Goal: Task Accomplishment & Management: Manage account settings

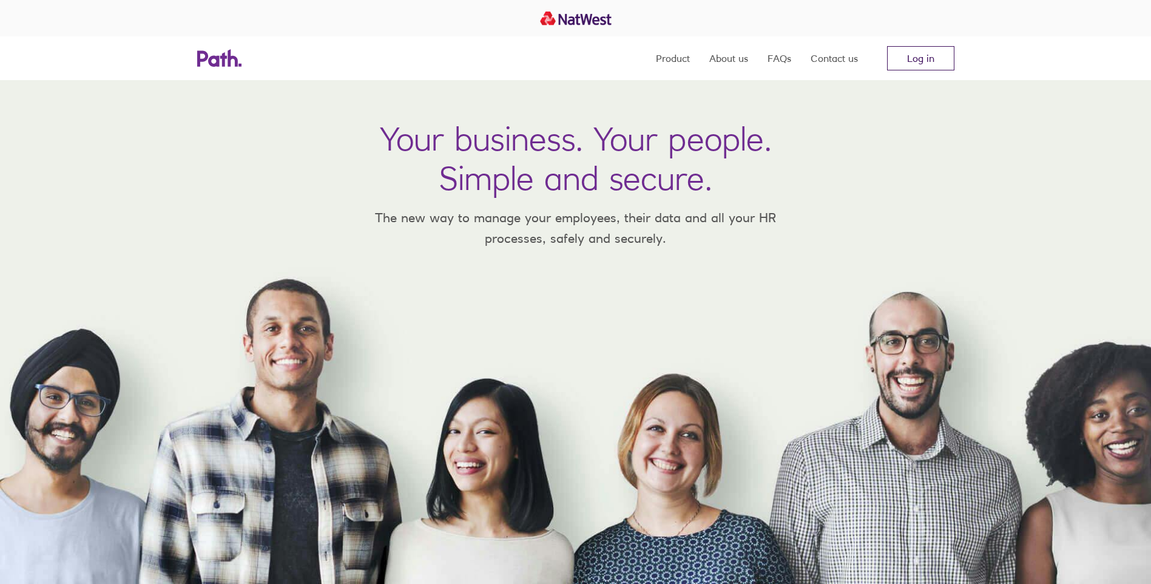
click at [921, 54] on link "Log in" at bounding box center [920, 58] width 67 height 24
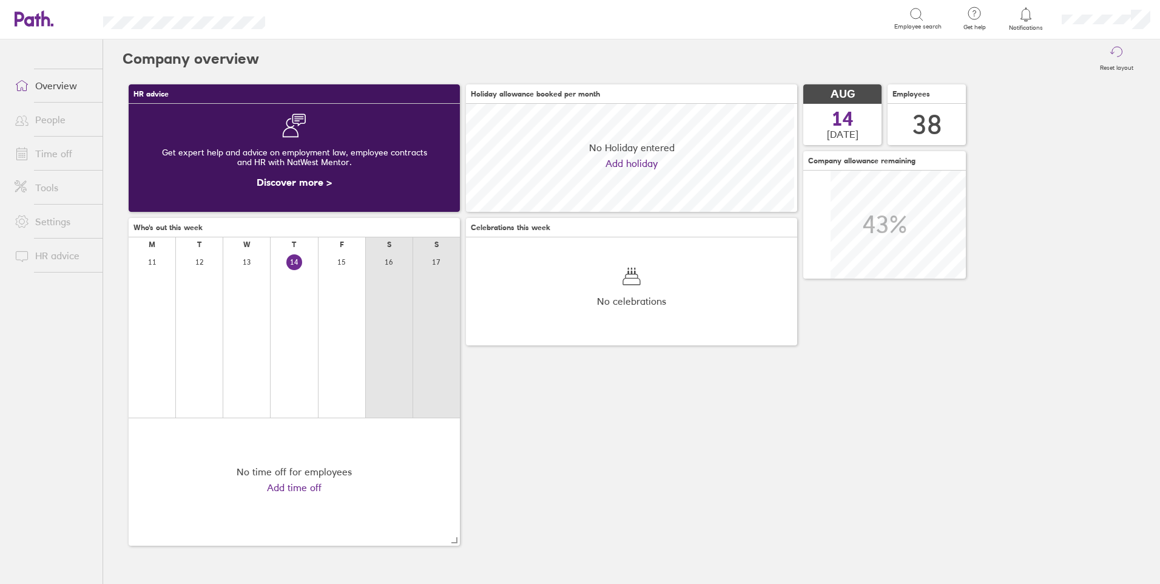
scroll to position [108, 331]
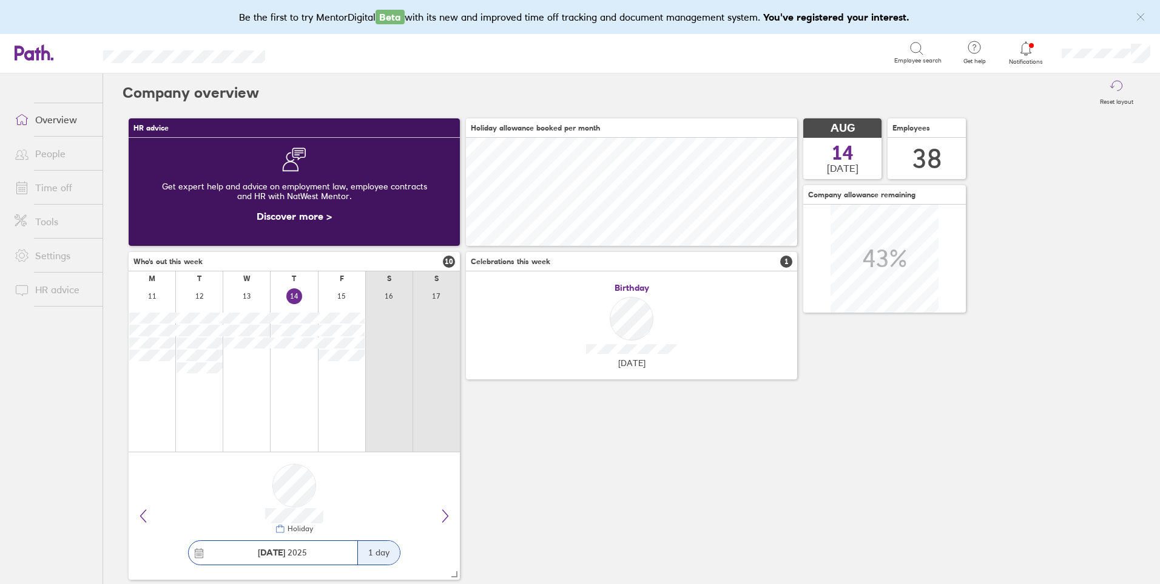
click at [59, 186] on link "Time off" at bounding box center [54, 187] width 98 height 24
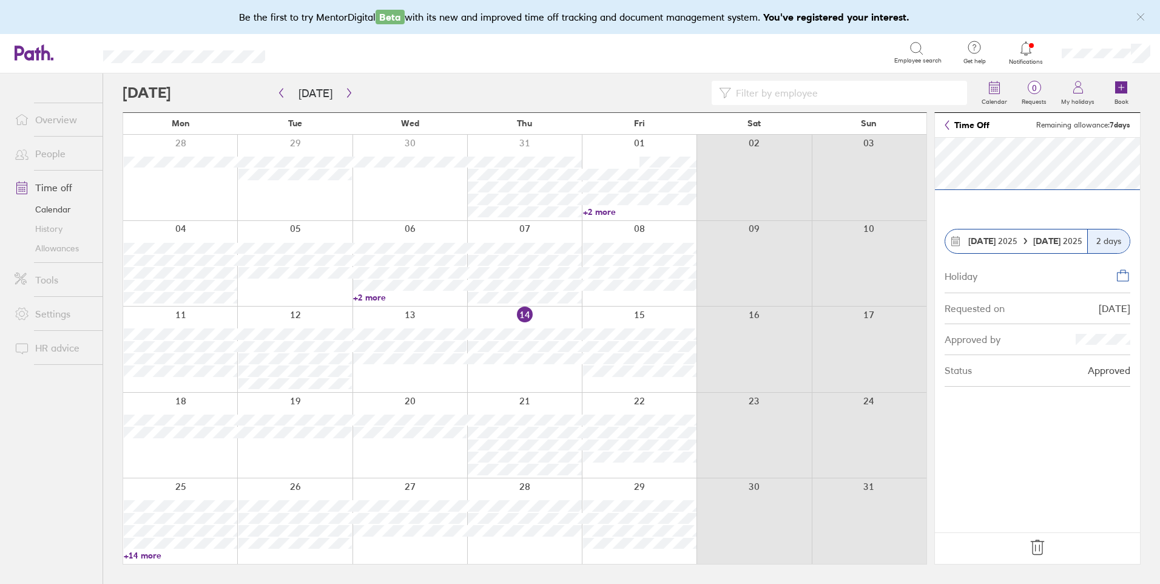
click at [1038, 554] on icon at bounding box center [1037, 547] width 13 height 15
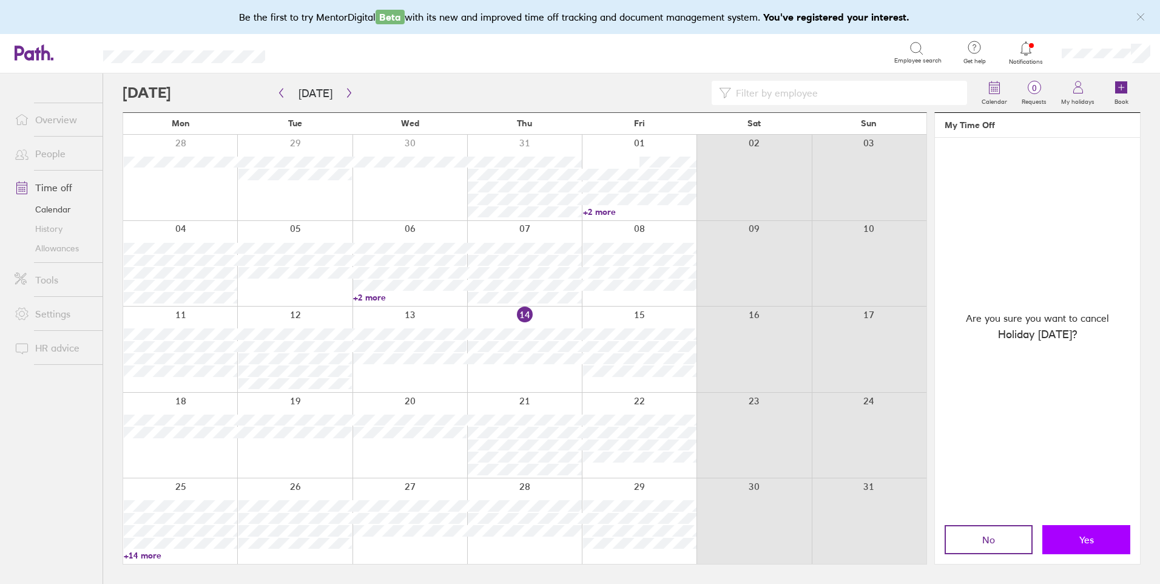
click at [1067, 537] on button "Yes" at bounding box center [1087, 539] width 88 height 29
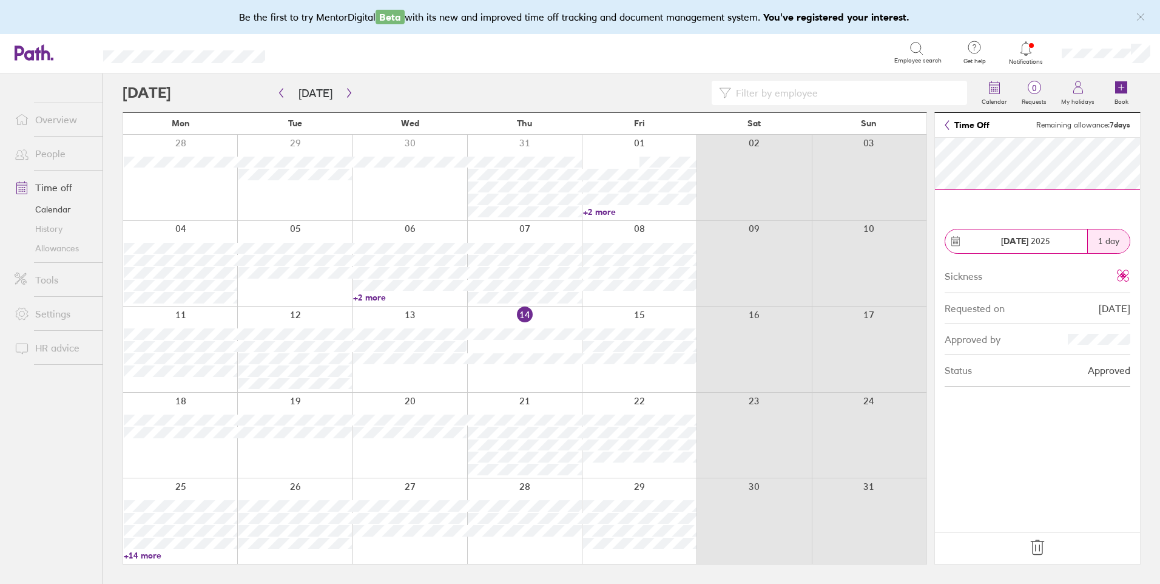
click at [1038, 549] on icon at bounding box center [1037, 547] width 19 height 19
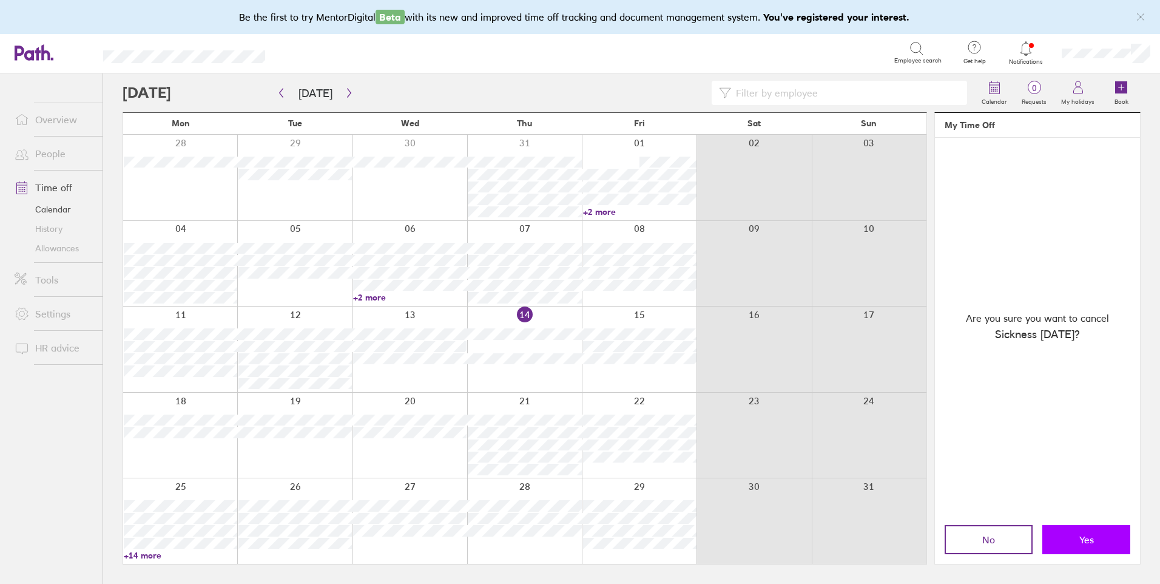
click at [1077, 544] on button "Yes" at bounding box center [1087, 539] width 88 height 29
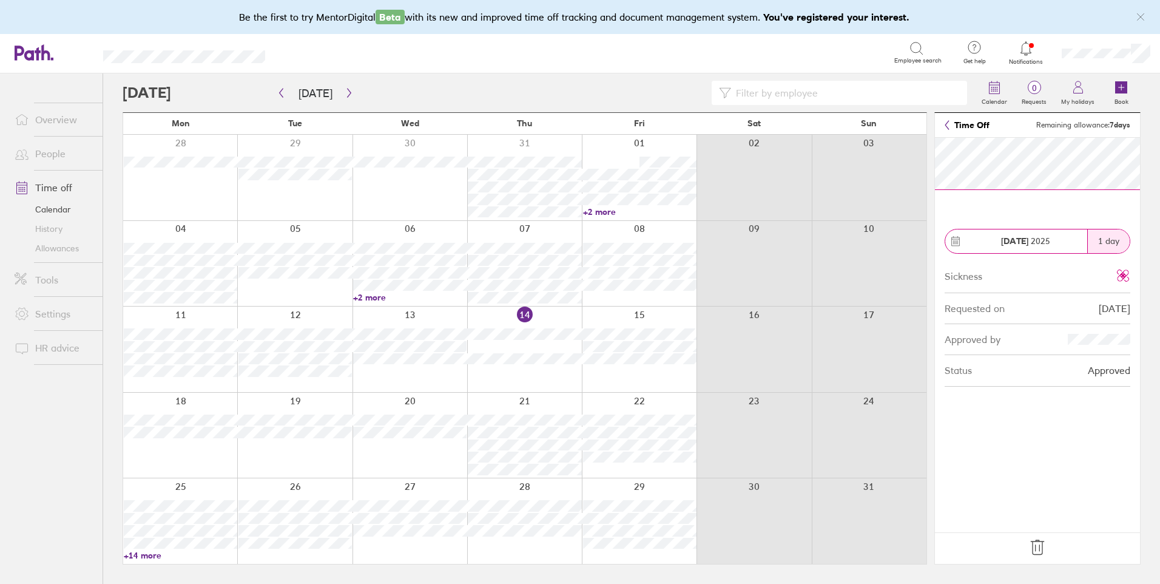
click at [1037, 545] on icon at bounding box center [1037, 547] width 19 height 19
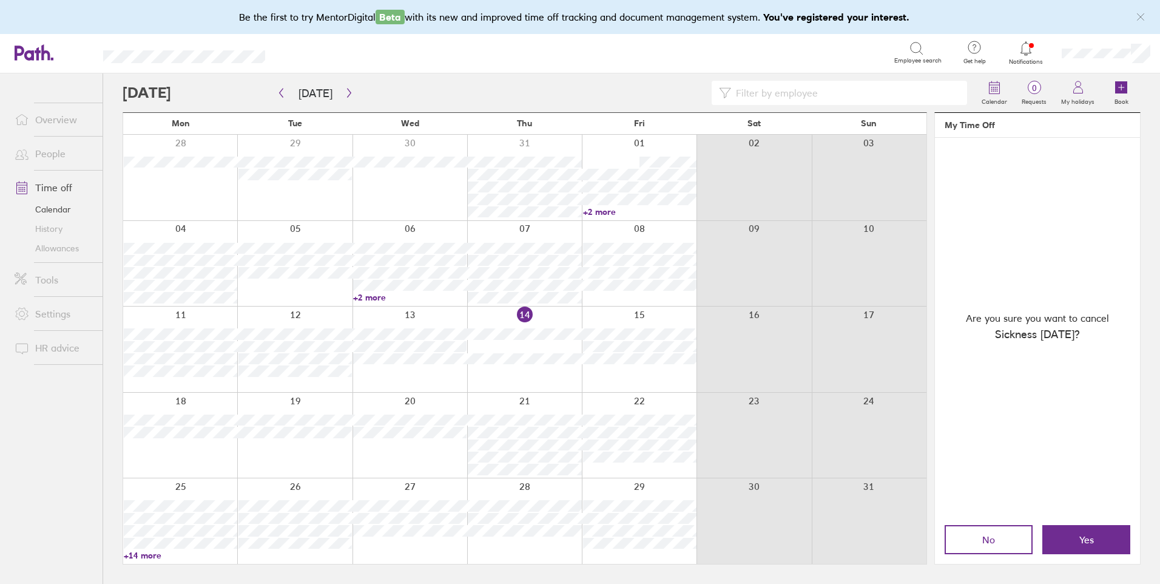
click at [1090, 537] on span "Yes" at bounding box center [1087, 539] width 15 height 11
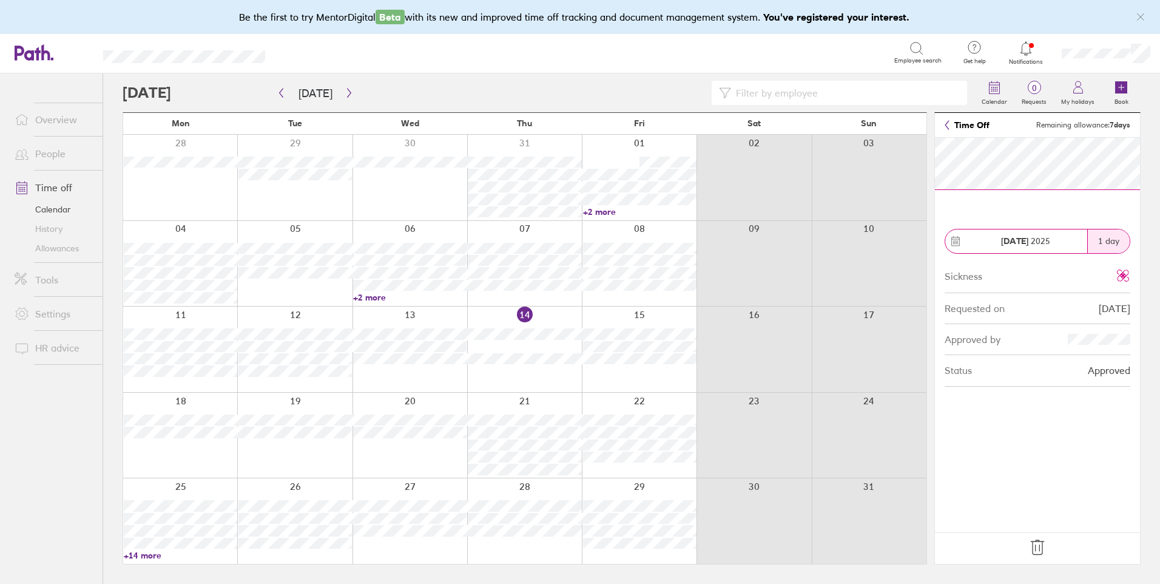
click at [1038, 542] on icon at bounding box center [1037, 547] width 19 height 19
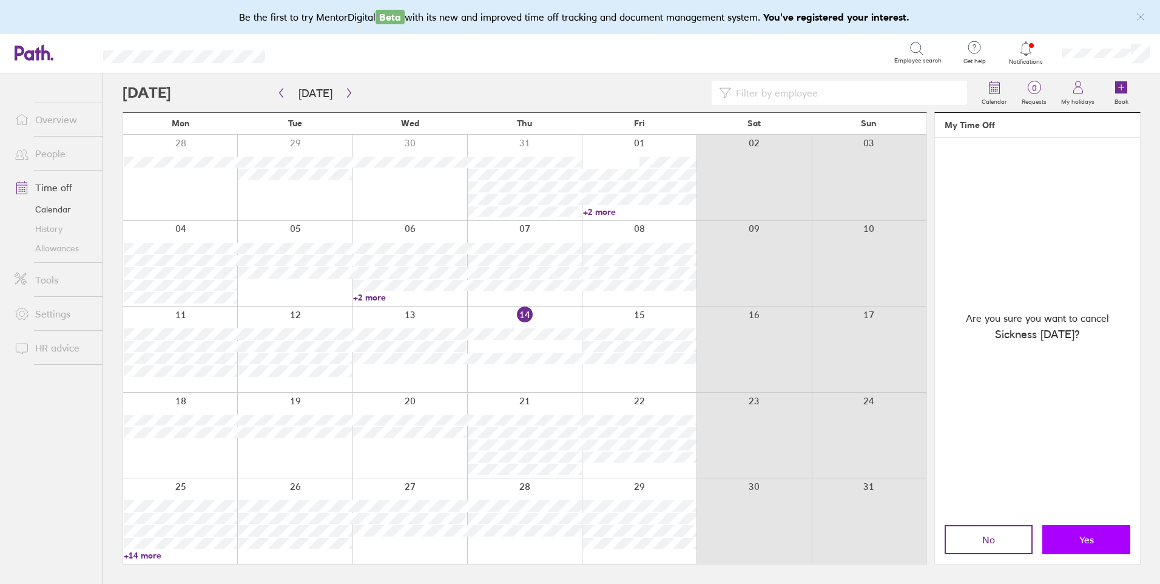
click at [1075, 530] on button "Yes" at bounding box center [1087, 539] width 88 height 29
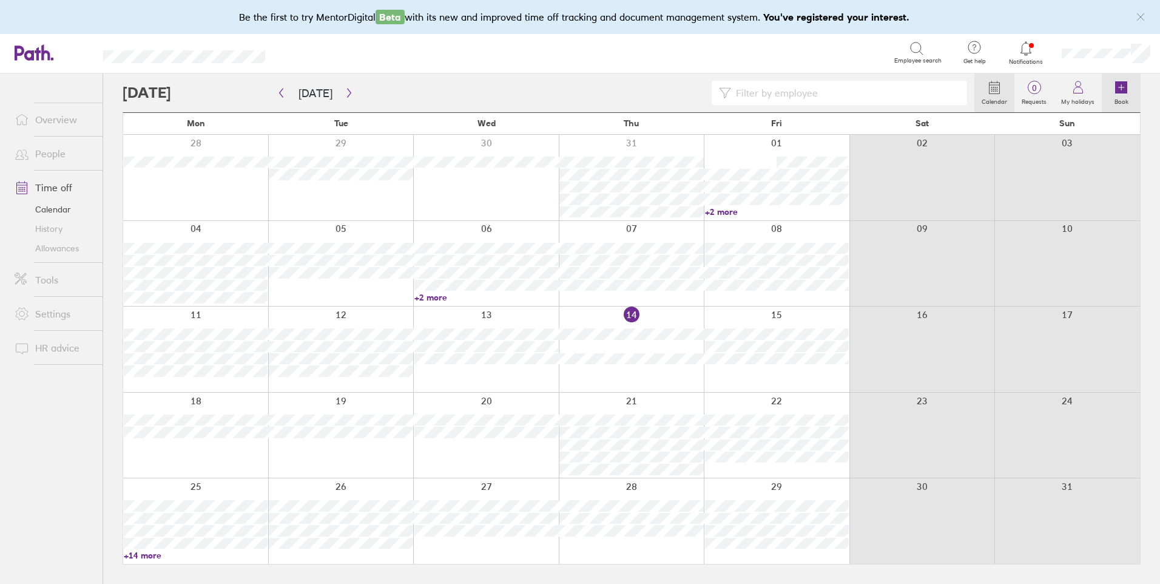
click at [1121, 95] on label "Book" at bounding box center [1122, 100] width 29 height 11
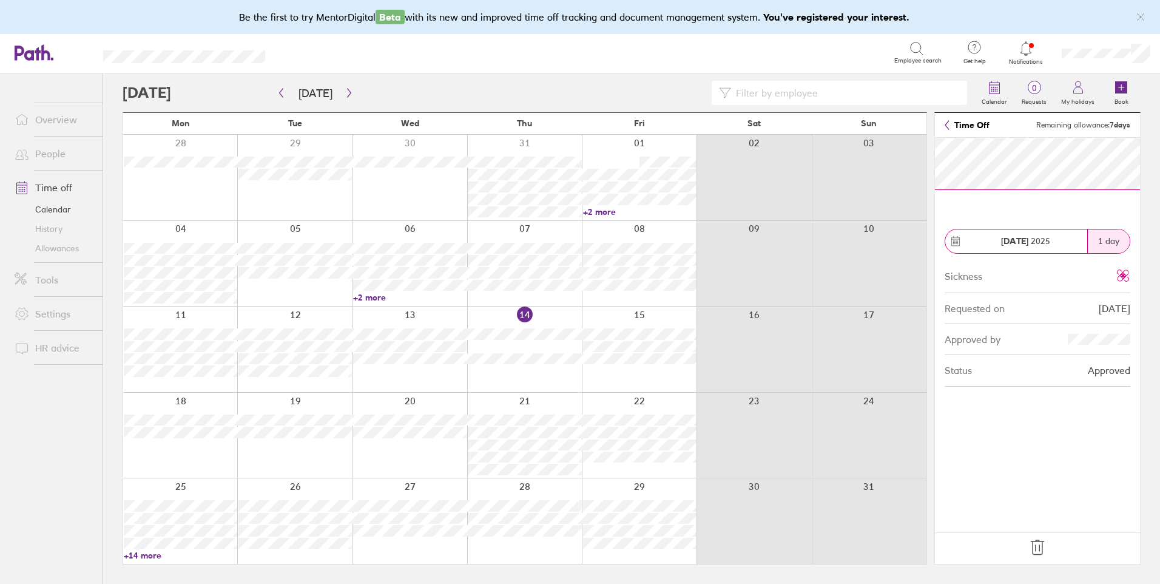
click at [1038, 546] on icon at bounding box center [1037, 547] width 19 height 19
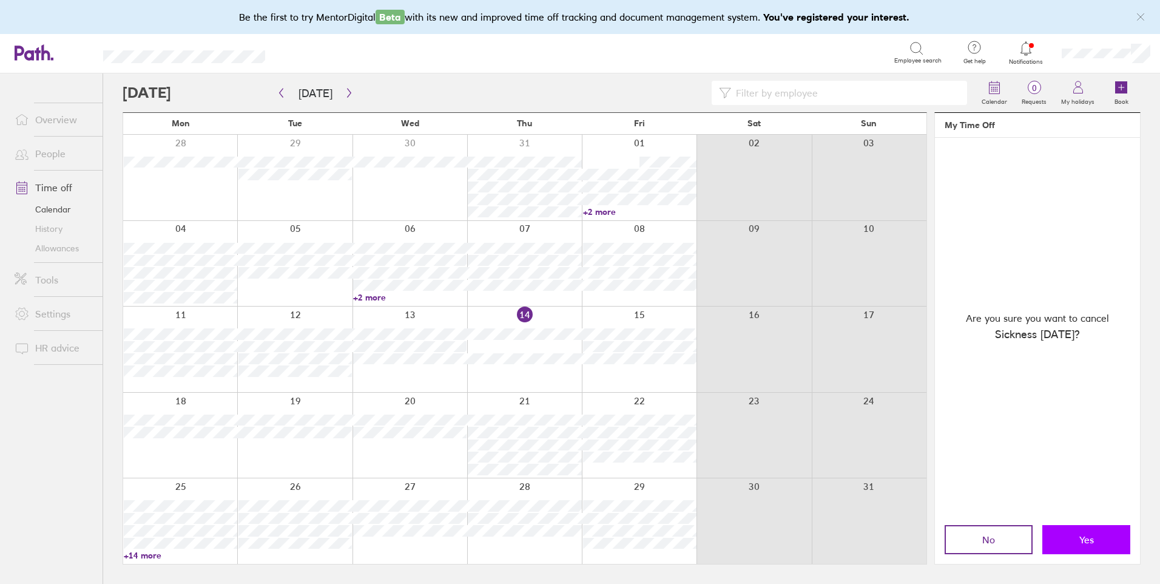
click at [1076, 535] on button "Yes" at bounding box center [1087, 539] width 88 height 29
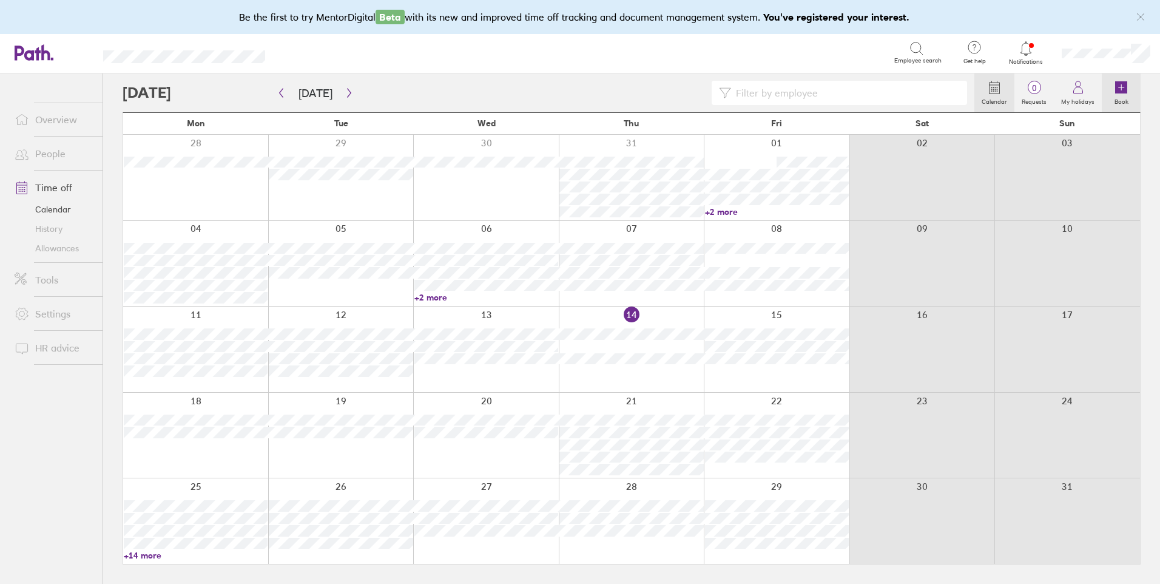
click at [1123, 91] on icon at bounding box center [1122, 87] width 12 height 12
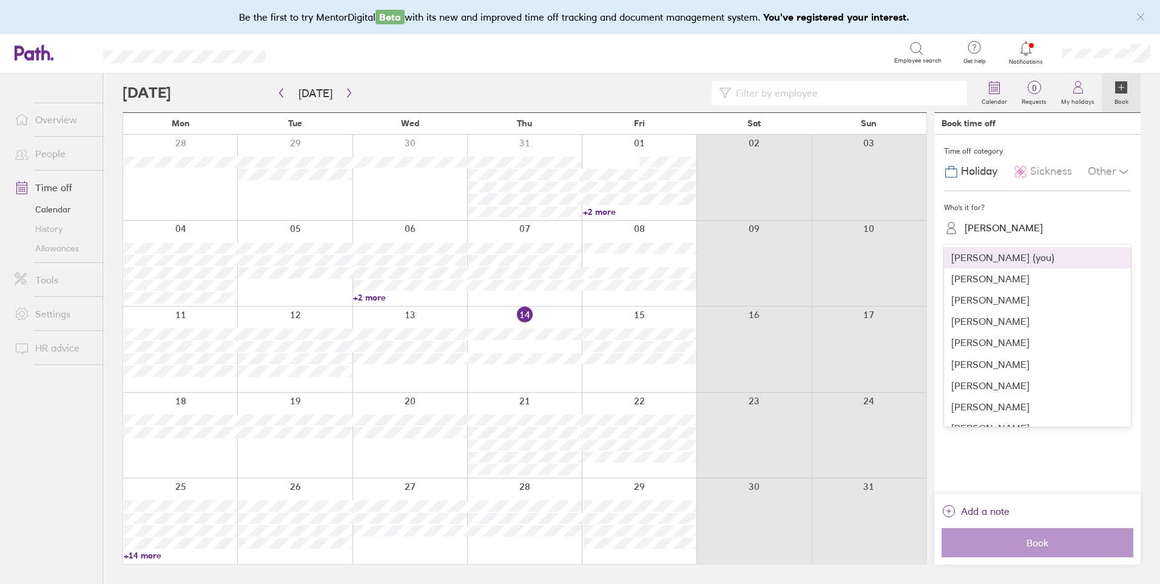
click at [1011, 228] on div "Helen Sumner" at bounding box center [1004, 228] width 78 height 12
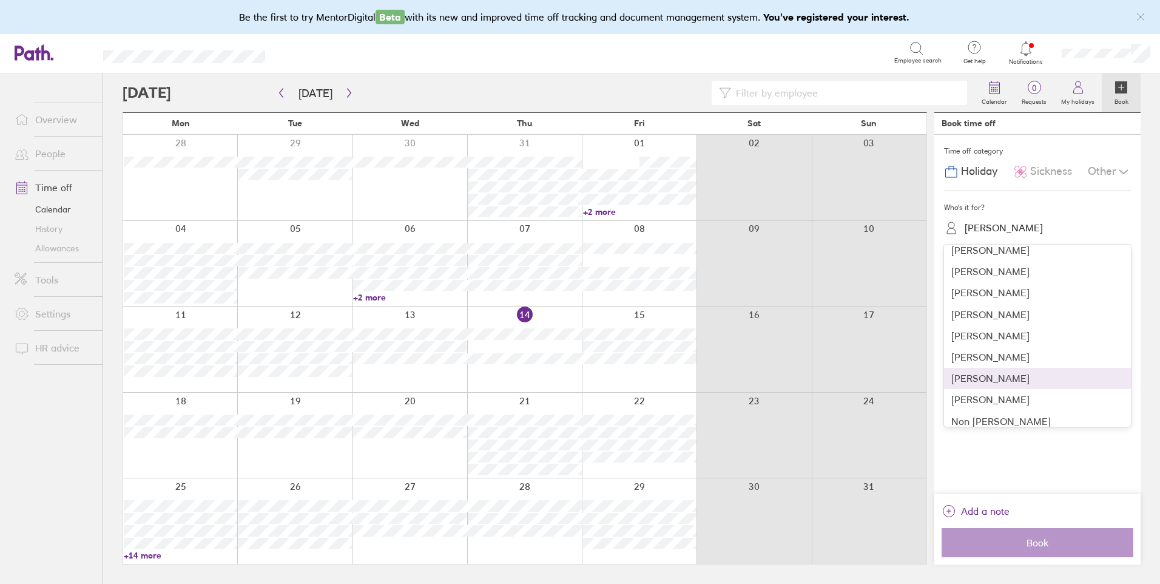
click at [1006, 378] on div "Nicola Astbury" at bounding box center [1037, 378] width 187 height 21
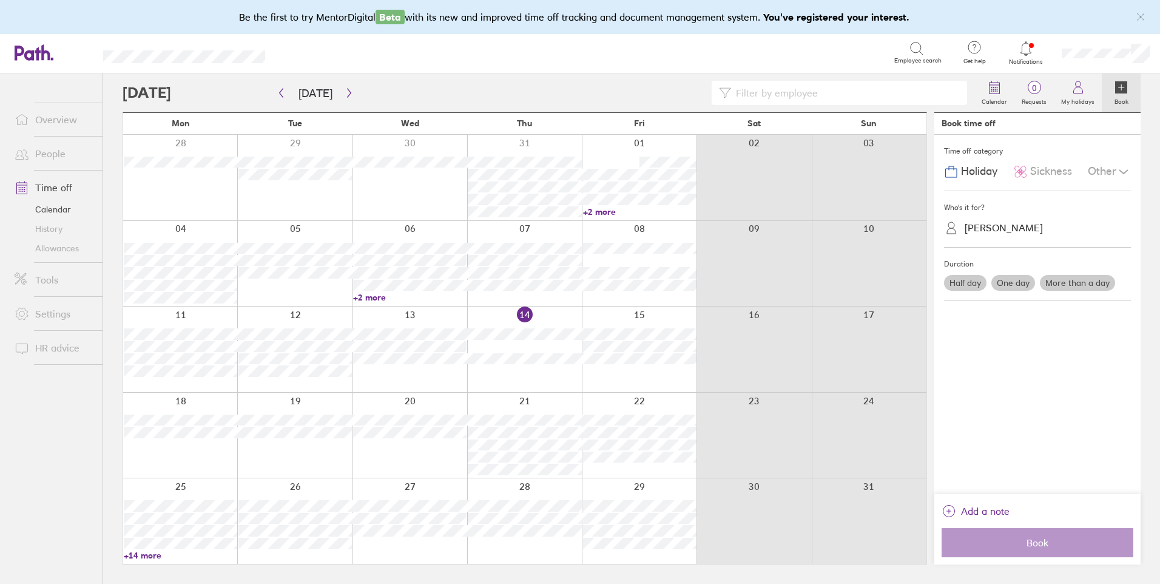
click at [1071, 282] on label "More than a day" at bounding box center [1077, 283] width 75 height 16
click at [0, 0] on input "More than a day" at bounding box center [0, 0] width 0 height 0
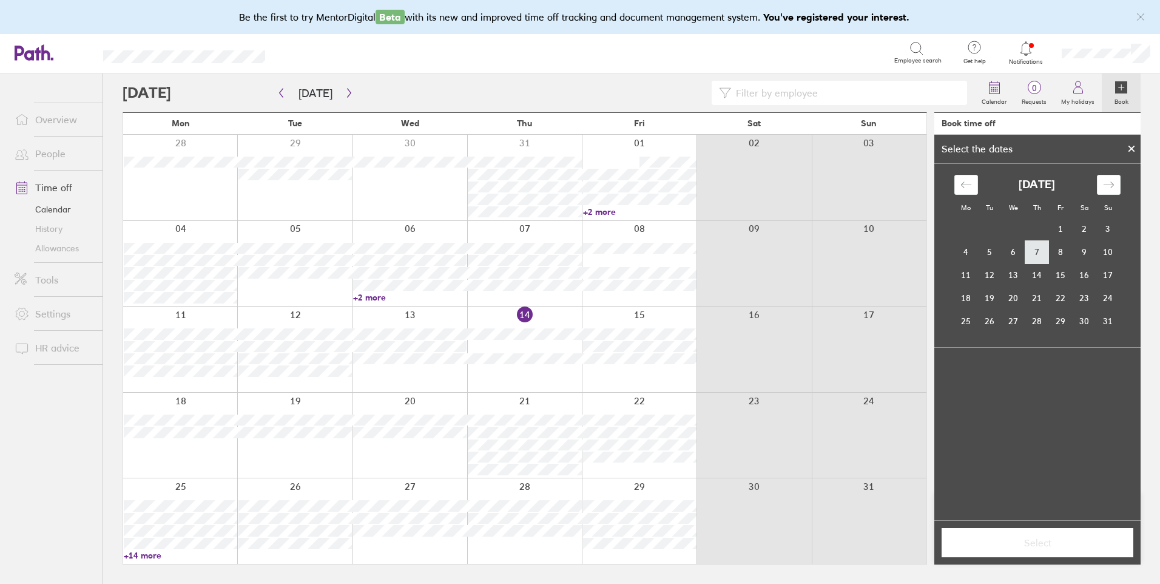
click at [1035, 257] on td "7" at bounding box center [1038, 251] width 24 height 23
click at [1057, 254] on td "8" at bounding box center [1061, 251] width 24 height 23
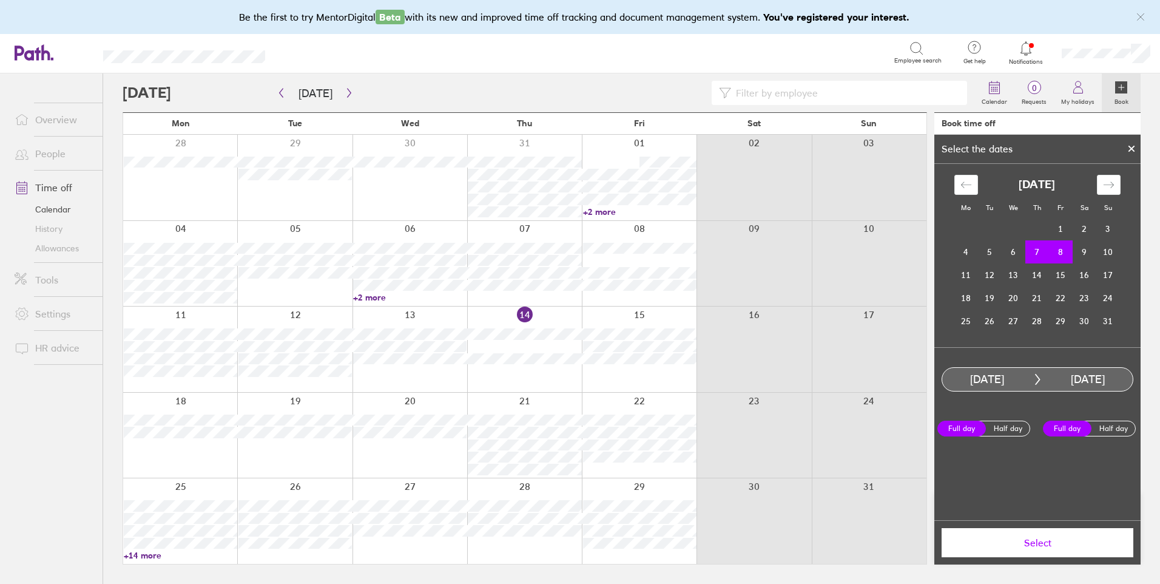
click at [1049, 544] on span "Select" at bounding box center [1037, 542] width 175 height 11
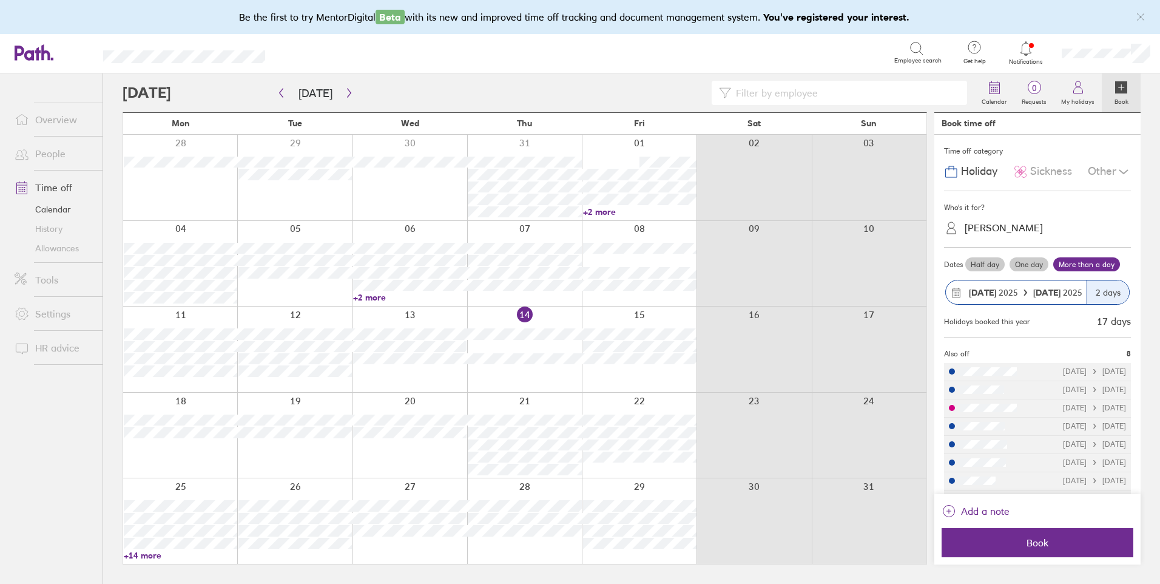
click at [1102, 171] on div "Other" at bounding box center [1109, 171] width 43 height 23
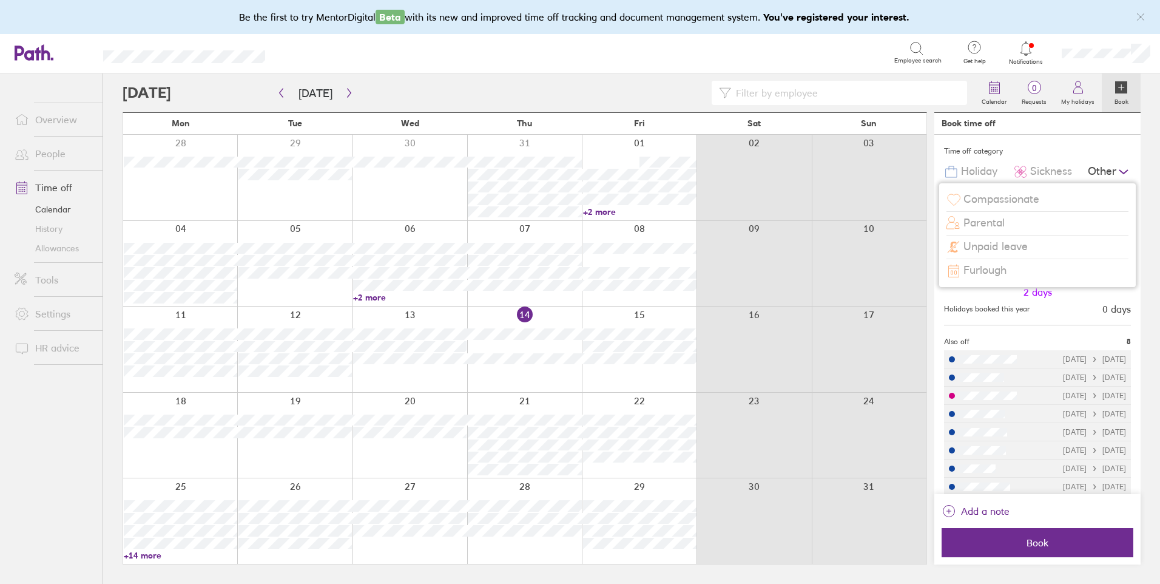
click at [994, 194] on span "Compassionate" at bounding box center [1002, 199] width 76 height 13
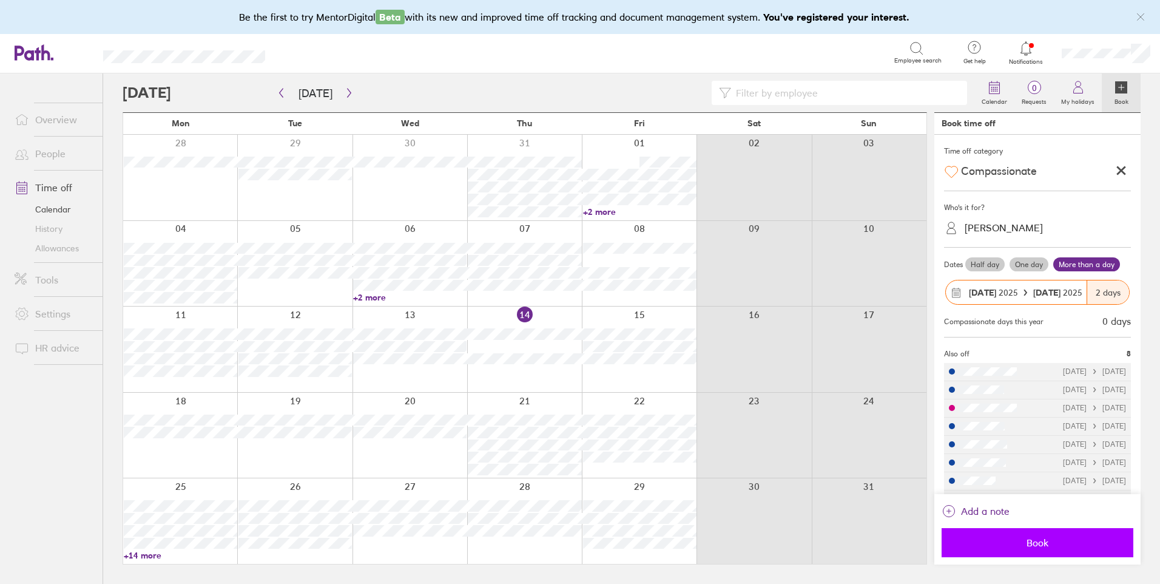
click at [1045, 549] on button "Book" at bounding box center [1038, 542] width 192 height 29
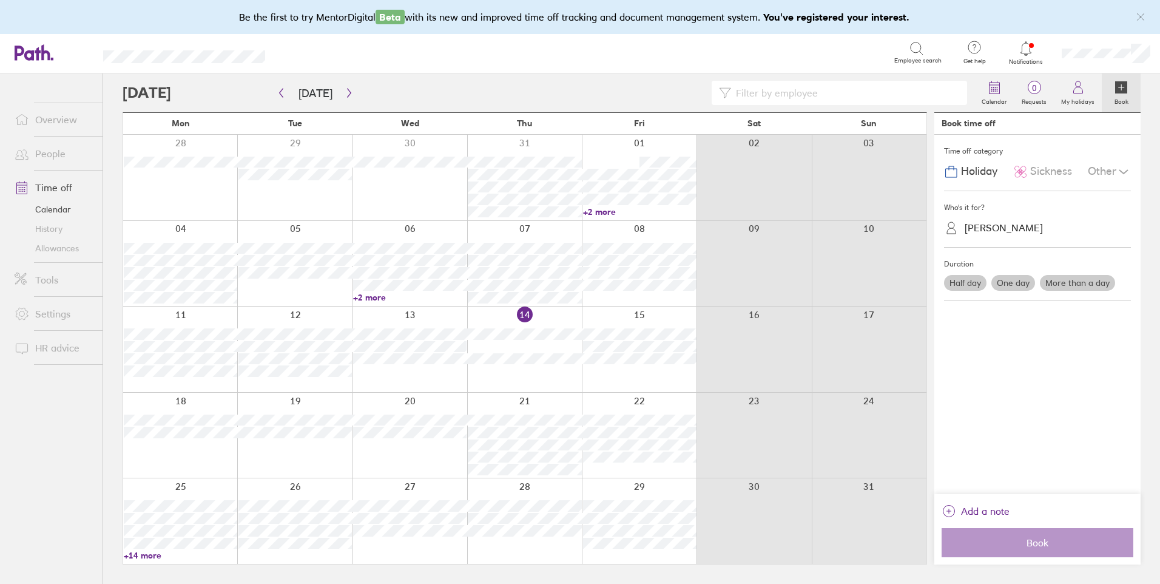
click at [1017, 280] on label "One day" at bounding box center [1014, 283] width 44 height 16
click at [0, 0] on input "One day" at bounding box center [0, 0] width 0 height 0
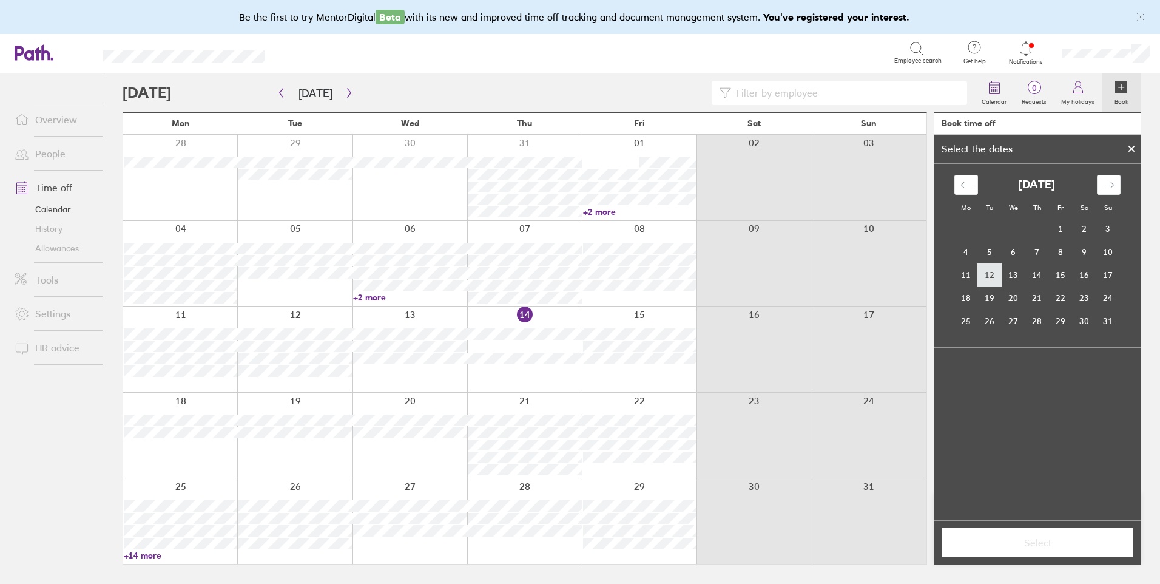
click at [992, 276] on td "12" at bounding box center [990, 274] width 24 height 23
click at [1037, 543] on span "Select" at bounding box center [1037, 542] width 175 height 11
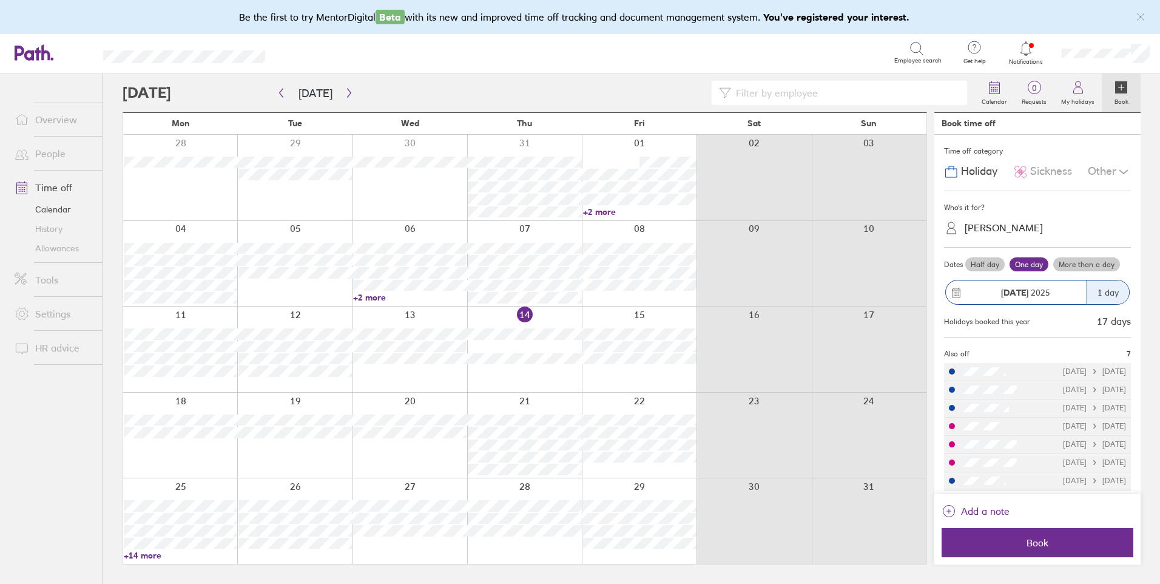
click at [1117, 169] on icon at bounding box center [1124, 171] width 15 height 15
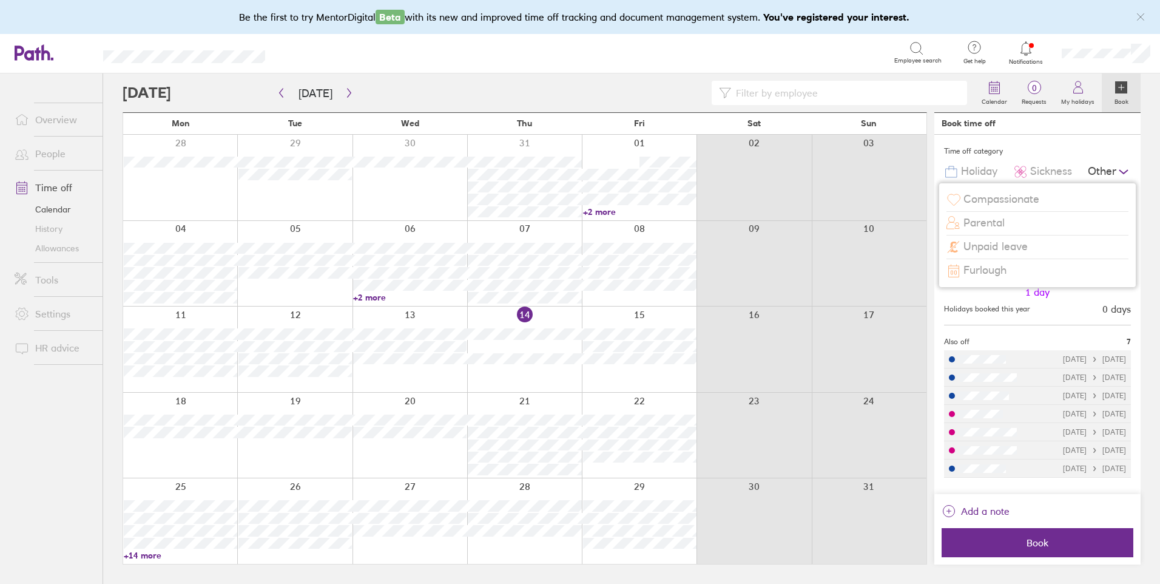
click at [1031, 203] on span "Compassionate" at bounding box center [1002, 199] width 76 height 13
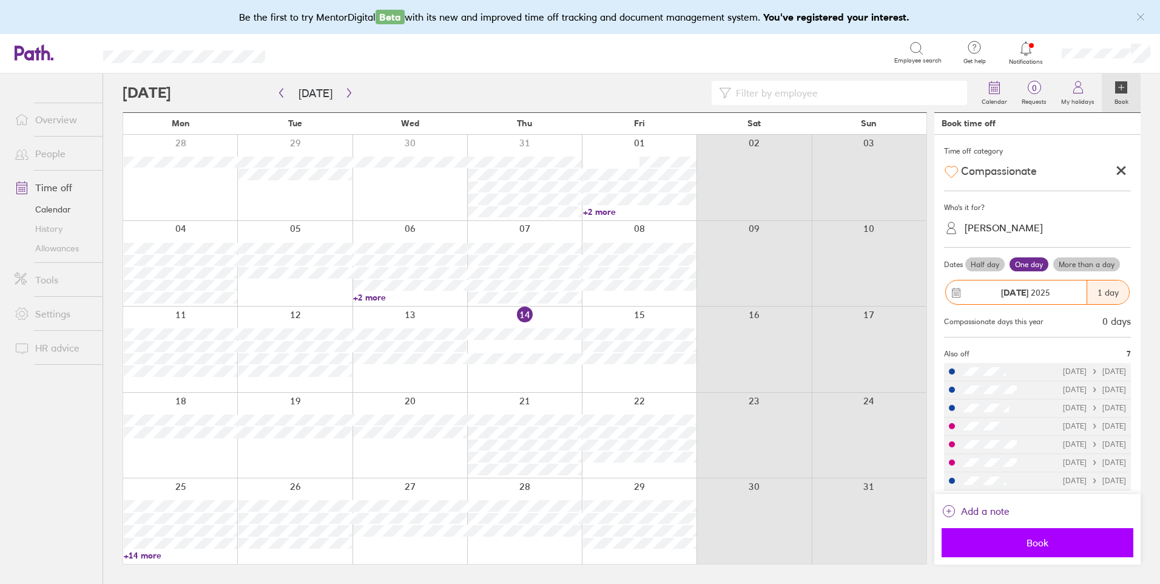
click at [1022, 543] on span "Book" at bounding box center [1037, 542] width 175 height 11
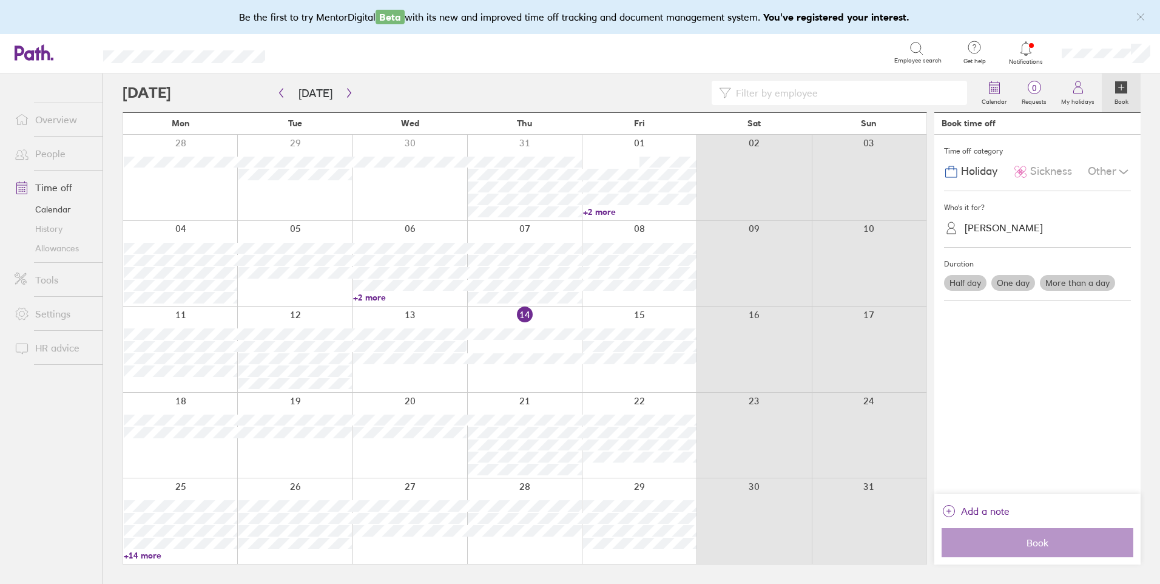
click at [1106, 169] on div "Other" at bounding box center [1109, 171] width 43 height 23
click at [1034, 198] on span "Compassionate" at bounding box center [1002, 199] width 76 height 13
click at [1082, 286] on label "More than a day" at bounding box center [1077, 283] width 75 height 16
click at [0, 0] on input "More than a day" at bounding box center [0, 0] width 0 height 0
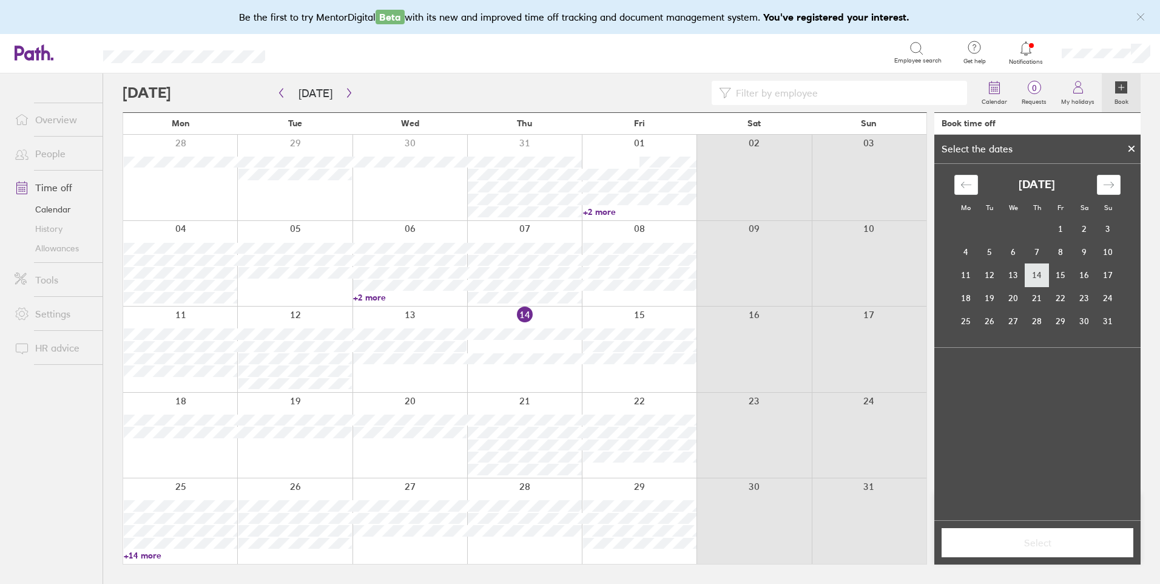
click at [1033, 279] on td "14" at bounding box center [1038, 274] width 24 height 23
click at [1055, 279] on td "15" at bounding box center [1061, 274] width 24 height 23
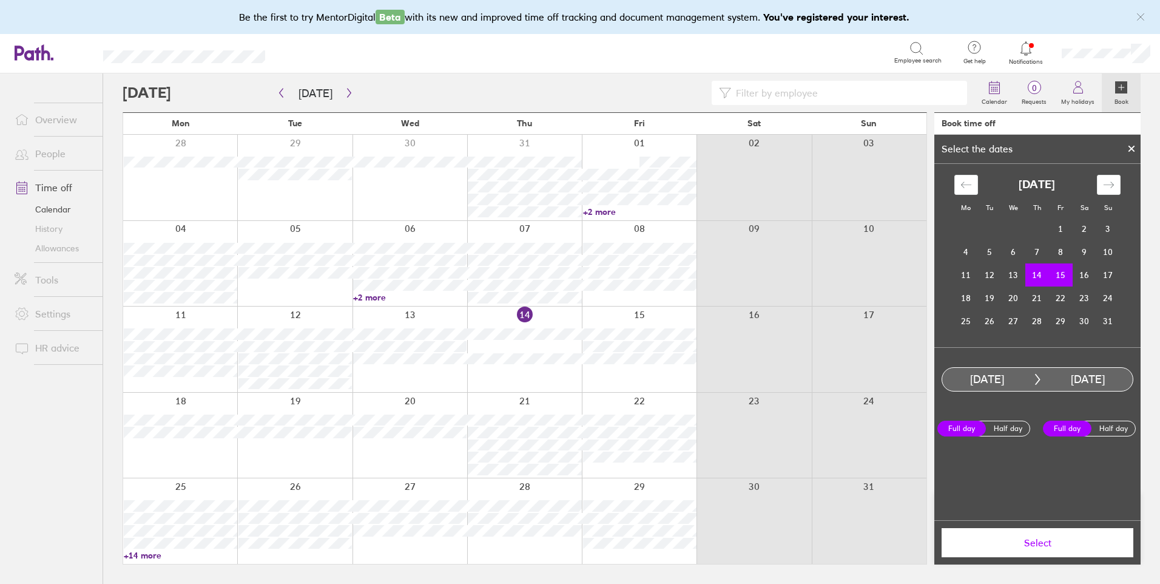
click at [1083, 532] on button "Select" at bounding box center [1038, 542] width 192 height 29
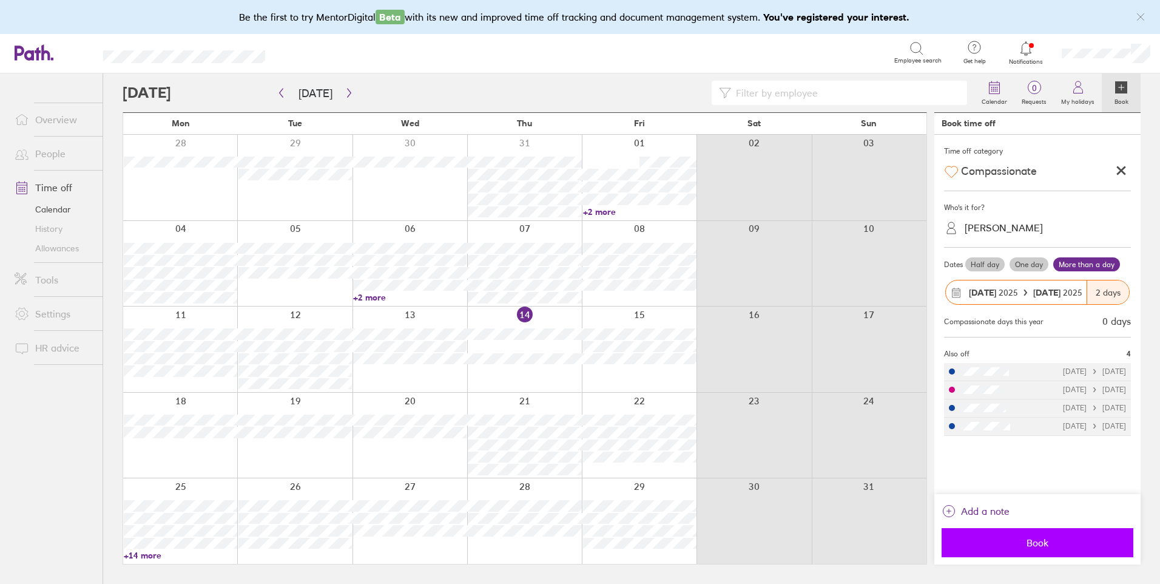
click at [1080, 549] on button "Book" at bounding box center [1038, 542] width 192 height 29
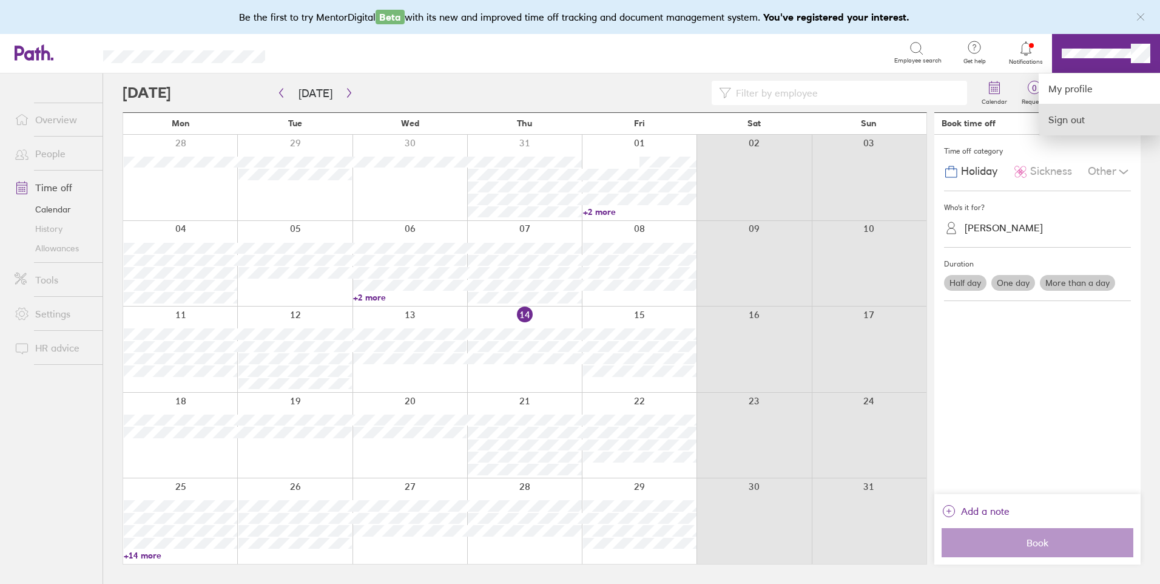
click at [1085, 113] on link "Sign out" at bounding box center [1099, 119] width 121 height 30
